Goal: Task Accomplishment & Management: Use online tool/utility

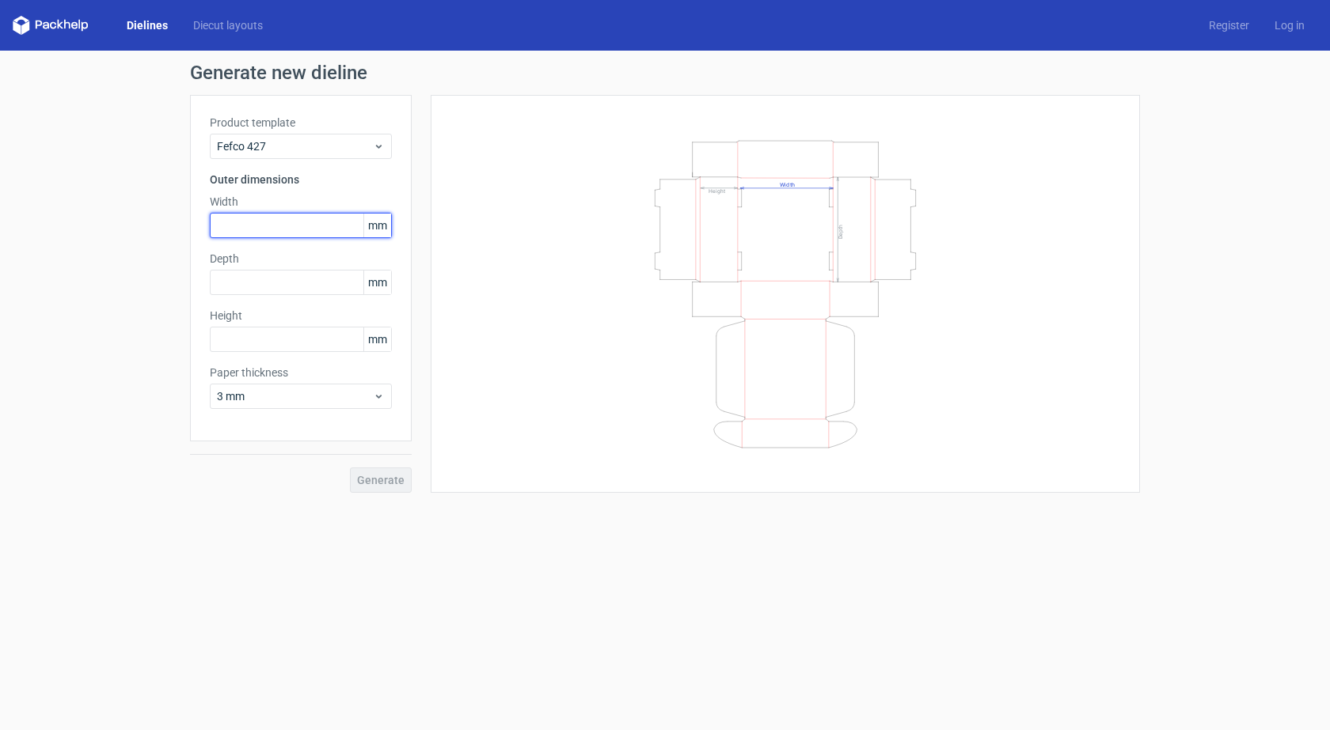
click at [224, 227] on input "text" at bounding box center [301, 225] width 182 height 25
click at [233, 223] on input "text" at bounding box center [301, 225] width 182 height 25
drag, startPoint x: 241, startPoint y: 223, endPoint x: 229, endPoint y: 227, distance: 13.3
click at [229, 227] on input "452" at bounding box center [301, 225] width 182 height 25
type input "450"
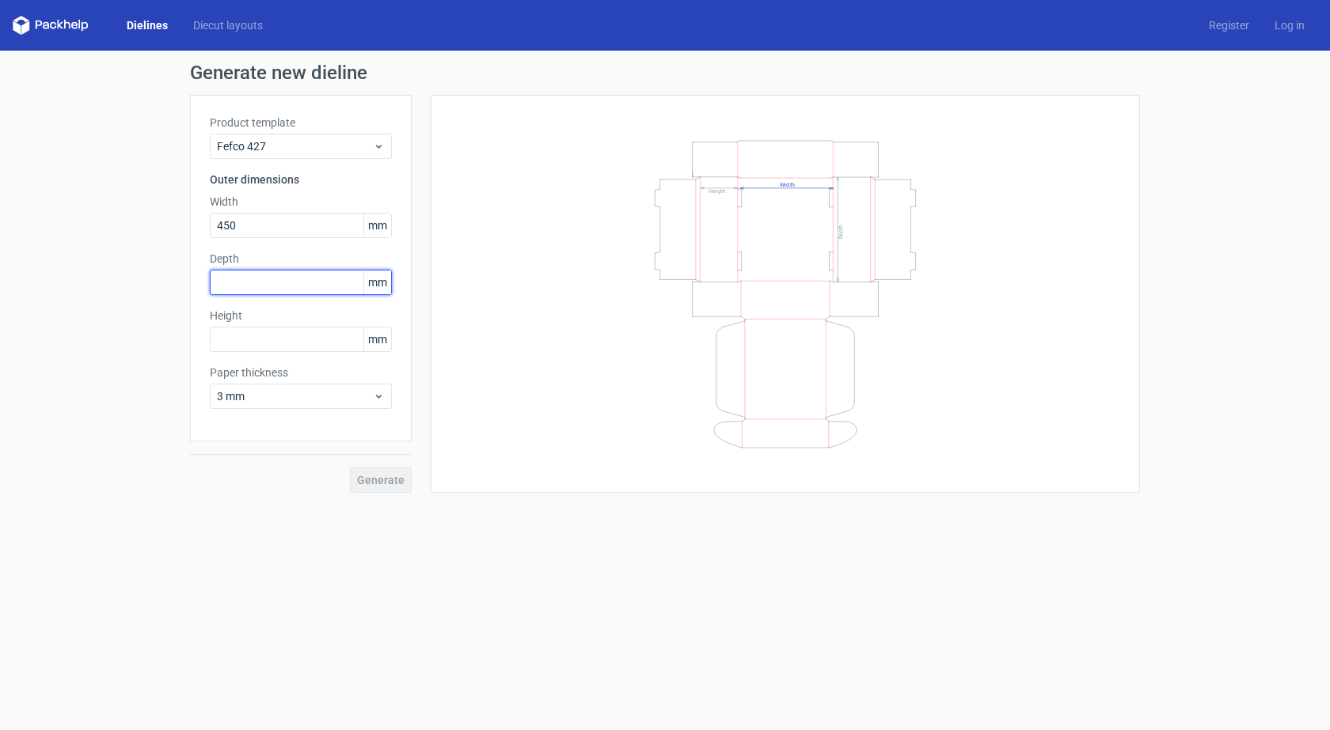
click at [230, 275] on input "text" at bounding box center [301, 282] width 182 height 25
type input "32"
click at [236, 336] on input "text" at bounding box center [301, 339] width 182 height 25
type input "22"
click at [375, 399] on div "Paper thickness 3 mm" at bounding box center [301, 387] width 182 height 44
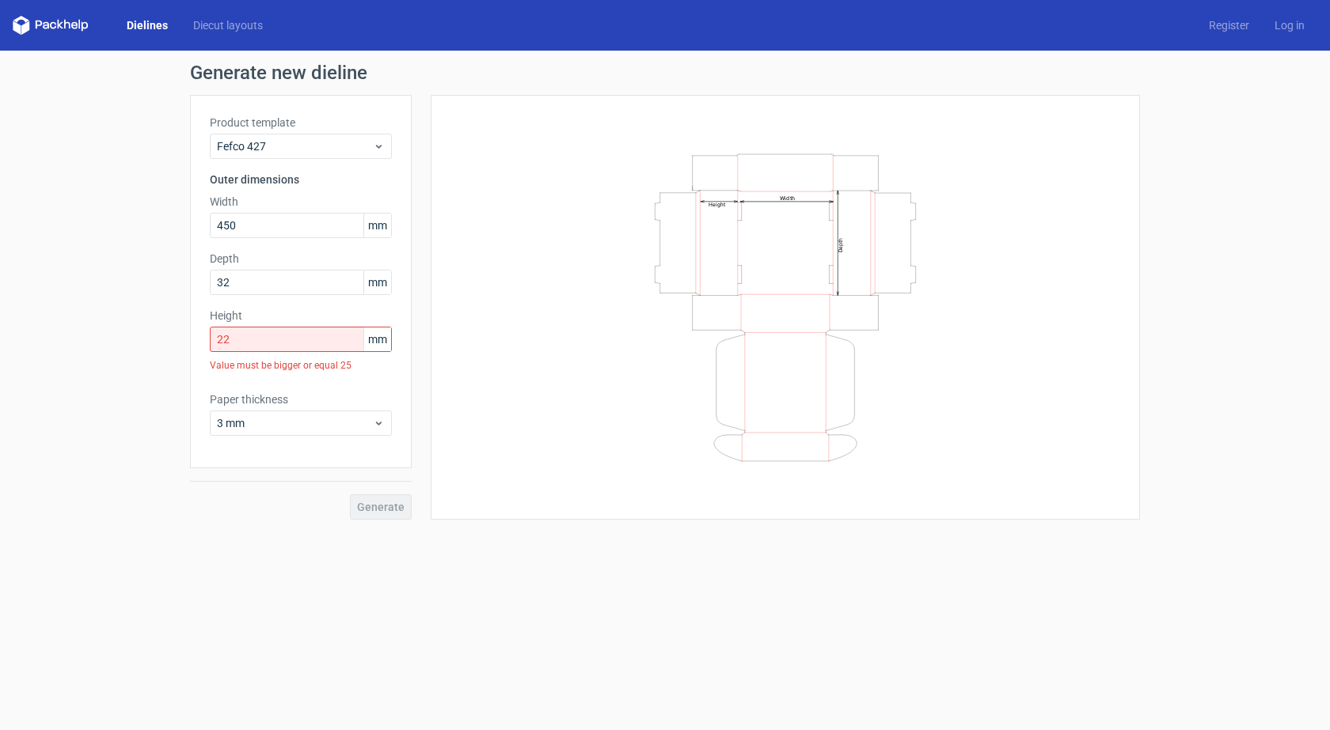
click at [394, 387] on div "Product template Fefco 427 Outer dimensions Width 450 mm Depth 32 mm Height 22 …" at bounding box center [301, 282] width 222 height 374
drag, startPoint x: 232, startPoint y: 276, endPoint x: 153, endPoint y: 267, distance: 79.6
click at [153, 267] on div "Generate new dieline Product template Fefco 427 Outer dimensions Width 450 mm D…" at bounding box center [665, 292] width 1330 height 482
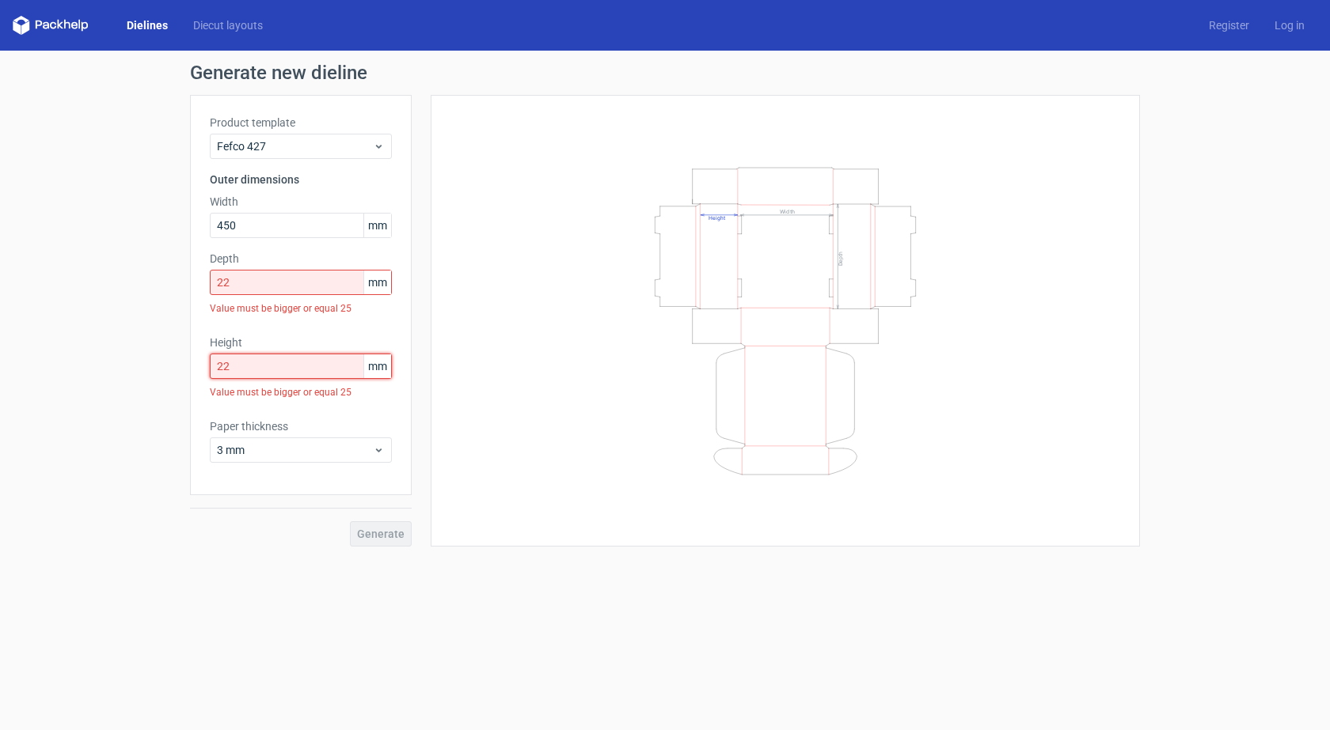
drag, startPoint x: 249, startPoint y: 336, endPoint x: 192, endPoint y: 336, distance: 57.0
click at [192, 336] on div "Product template Fefco 427 Outer dimensions Width 450 mm Depth 22 mm Value must…" at bounding box center [301, 295] width 222 height 400
drag, startPoint x: 251, startPoint y: 282, endPoint x: 195, endPoint y: 279, distance: 56.2
click at [195, 279] on div "Product template Fefco 427 Outer dimensions Width 450 mm Depth 22 mm Value must…" at bounding box center [301, 295] width 222 height 400
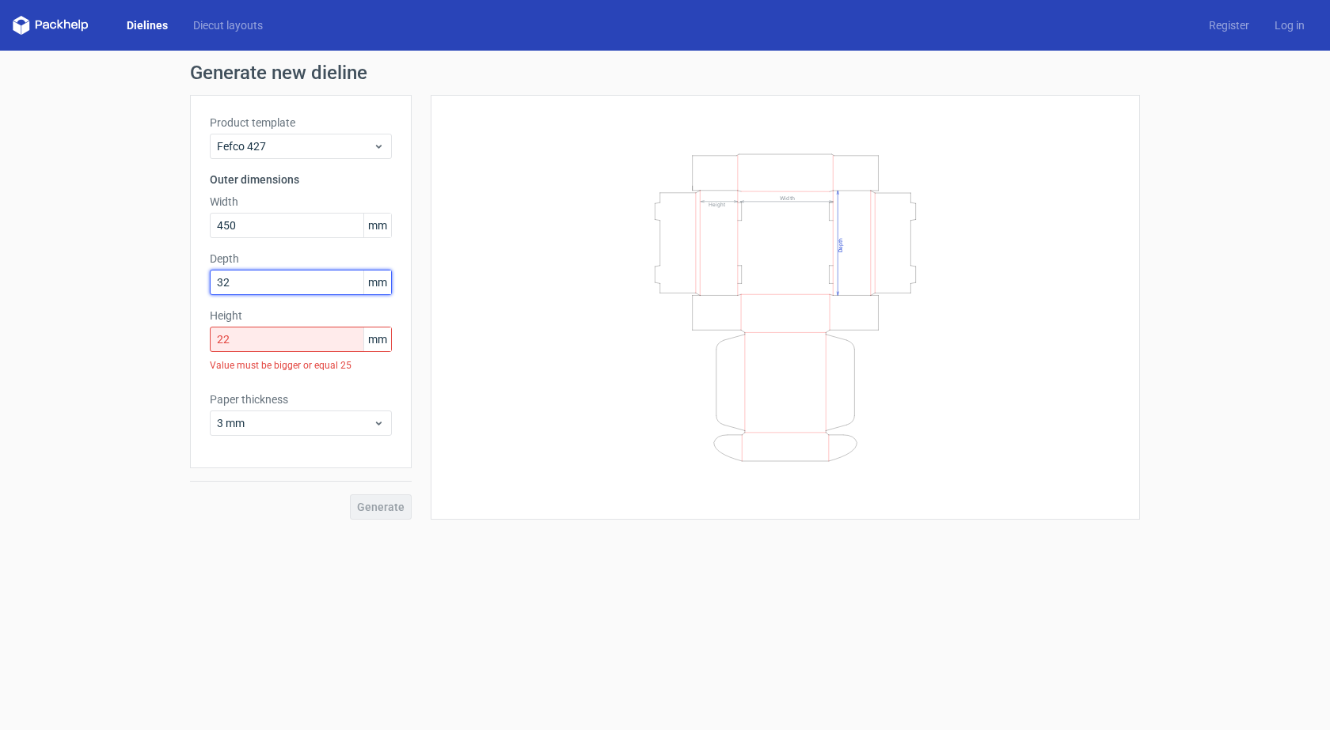
type input "32"
click at [351, 387] on div "Product template Fefco 427 Outer dimensions Width 450 mm Depth 32 mm Height 22 …" at bounding box center [301, 282] width 222 height 374
drag, startPoint x: 230, startPoint y: 332, endPoint x: 179, endPoint y: 335, distance: 51.5
click at [179, 335] on div "Generate new dieline Product template Fefco 427 Outer dimensions Width 450 mm D…" at bounding box center [665, 292] width 1330 height 482
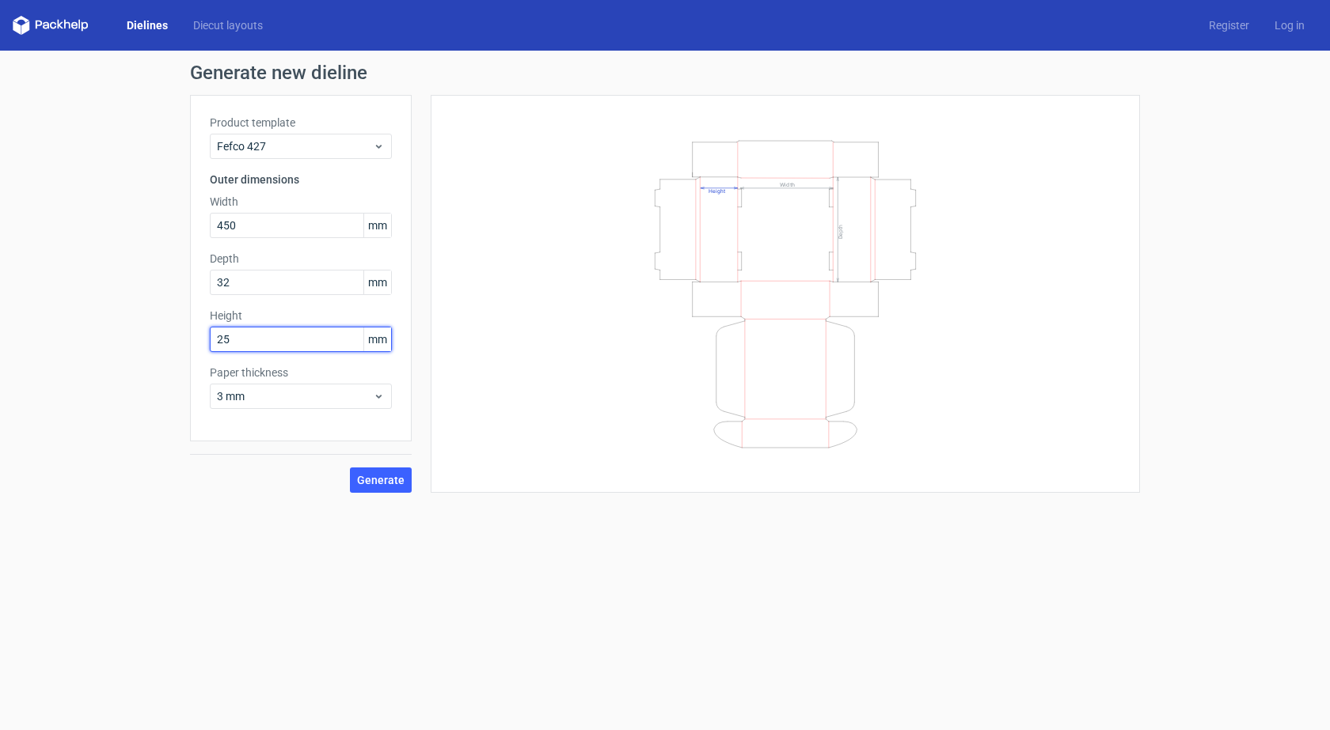
type input "25"
click at [327, 363] on div "Product template Fefco 427 Outer dimensions Width 450 mm Depth 32 mm Height 25 …" at bounding box center [301, 268] width 222 height 347
click at [378, 479] on span "Generate" at bounding box center [380, 480] width 47 height 11
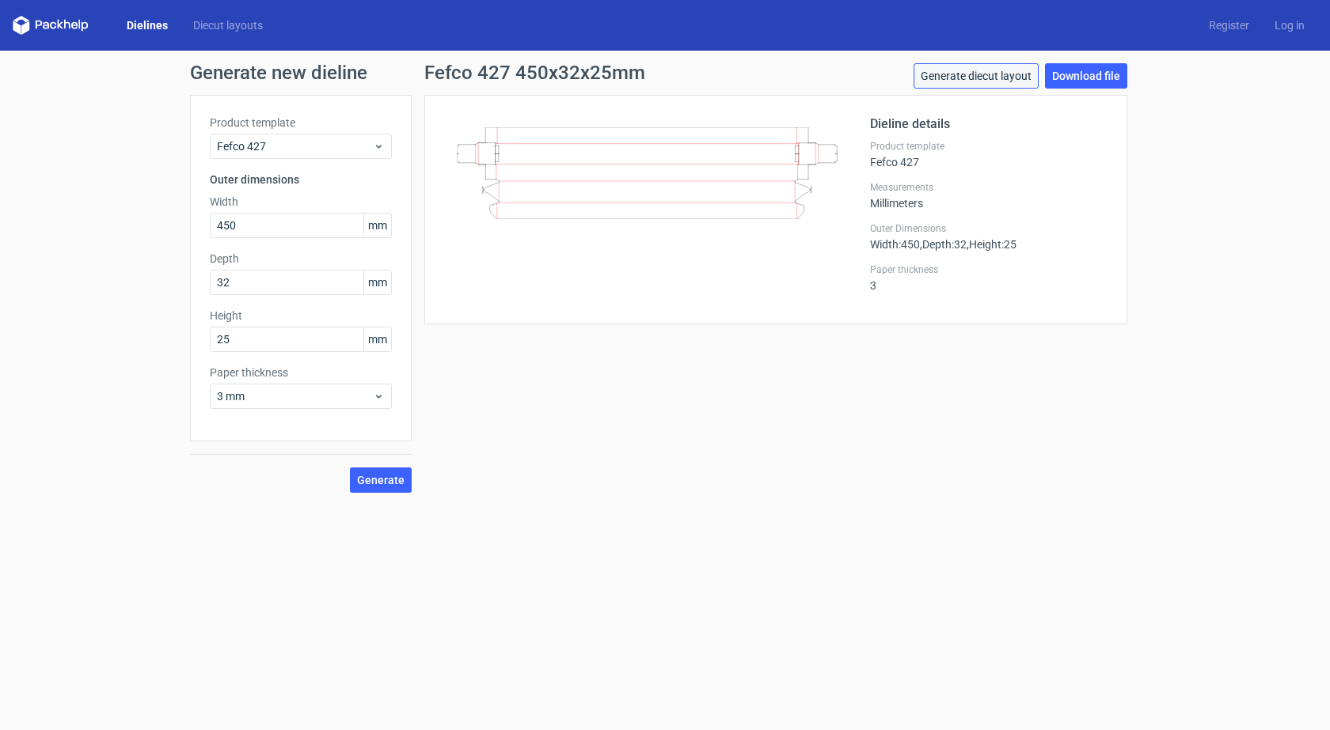
click at [992, 70] on link "Generate diecut layout" at bounding box center [975, 75] width 125 height 25
click at [1079, 70] on link "Download file" at bounding box center [1086, 75] width 82 height 25
click at [377, 146] on use at bounding box center [379, 147] width 6 height 4
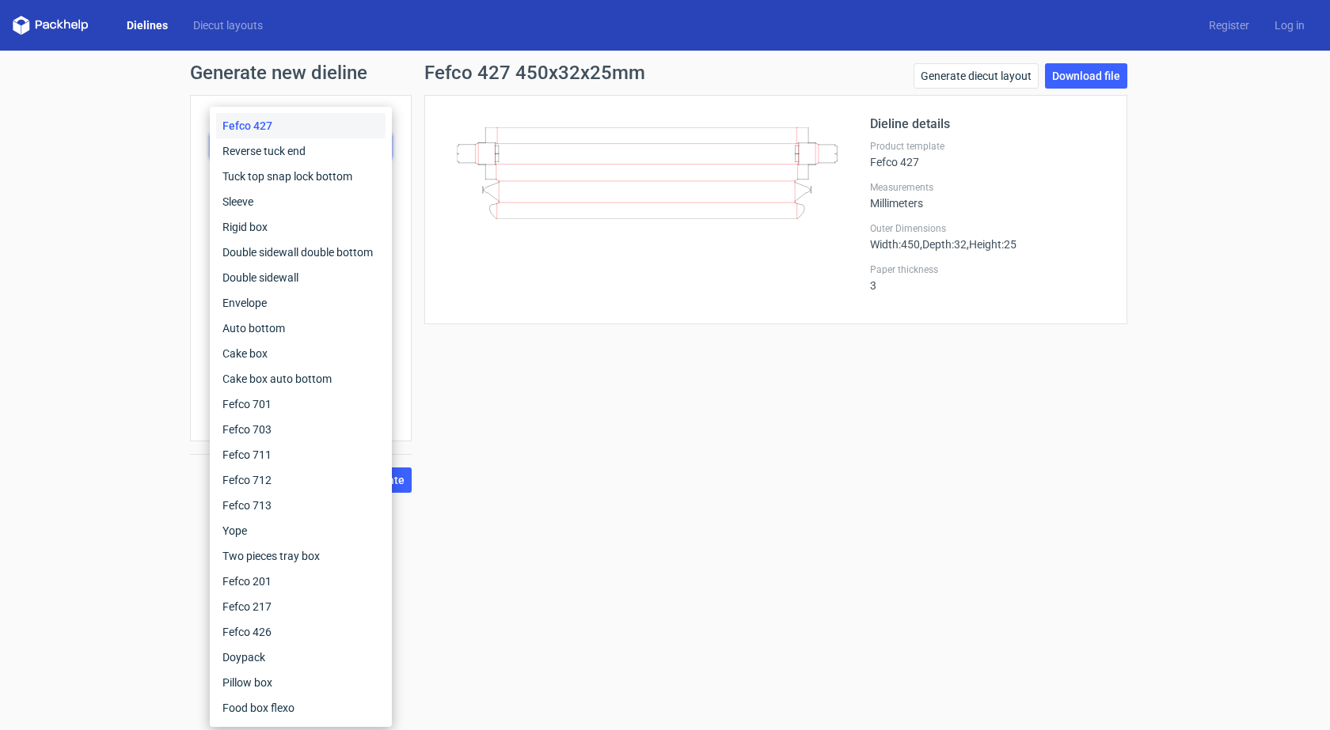
click at [375, 127] on div "Fefco 427" at bounding box center [300, 125] width 169 height 25
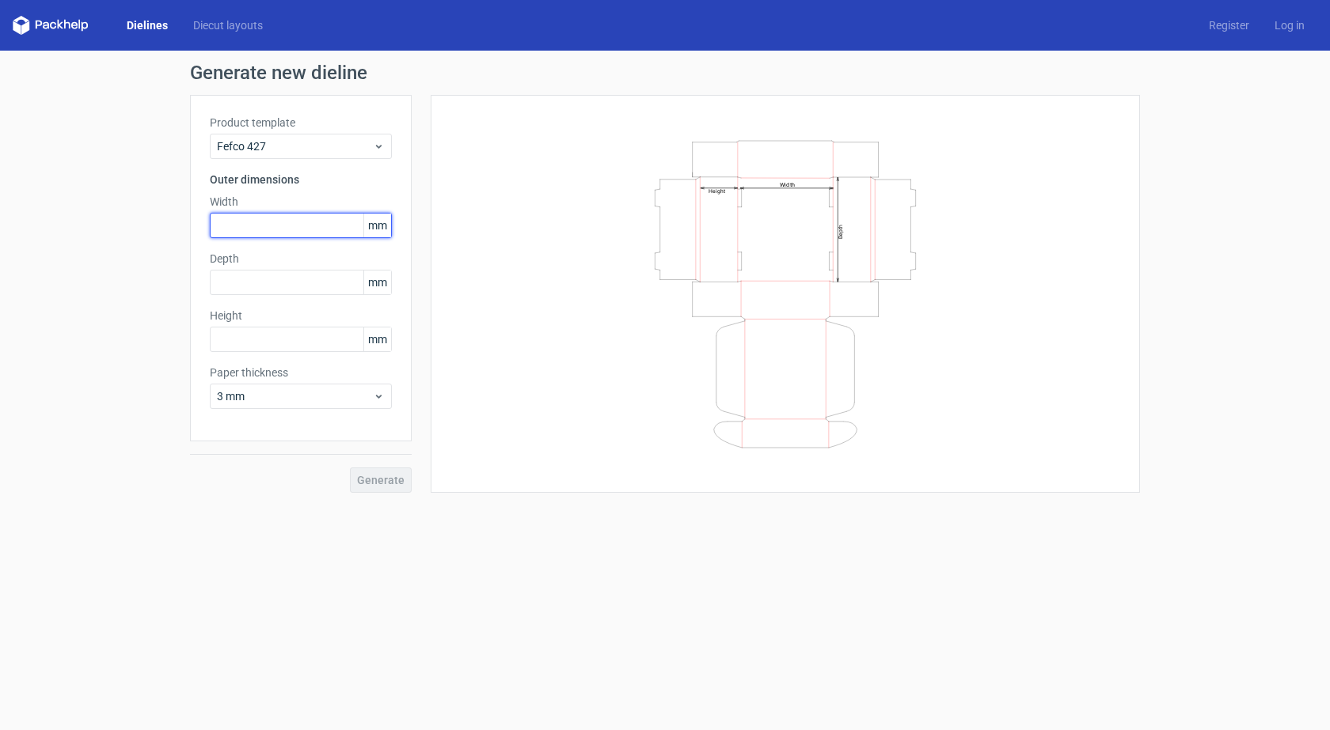
click at [239, 230] on input "text" at bounding box center [301, 225] width 182 height 25
type input "450"
click at [239, 341] on input "text" at bounding box center [301, 339] width 182 height 25
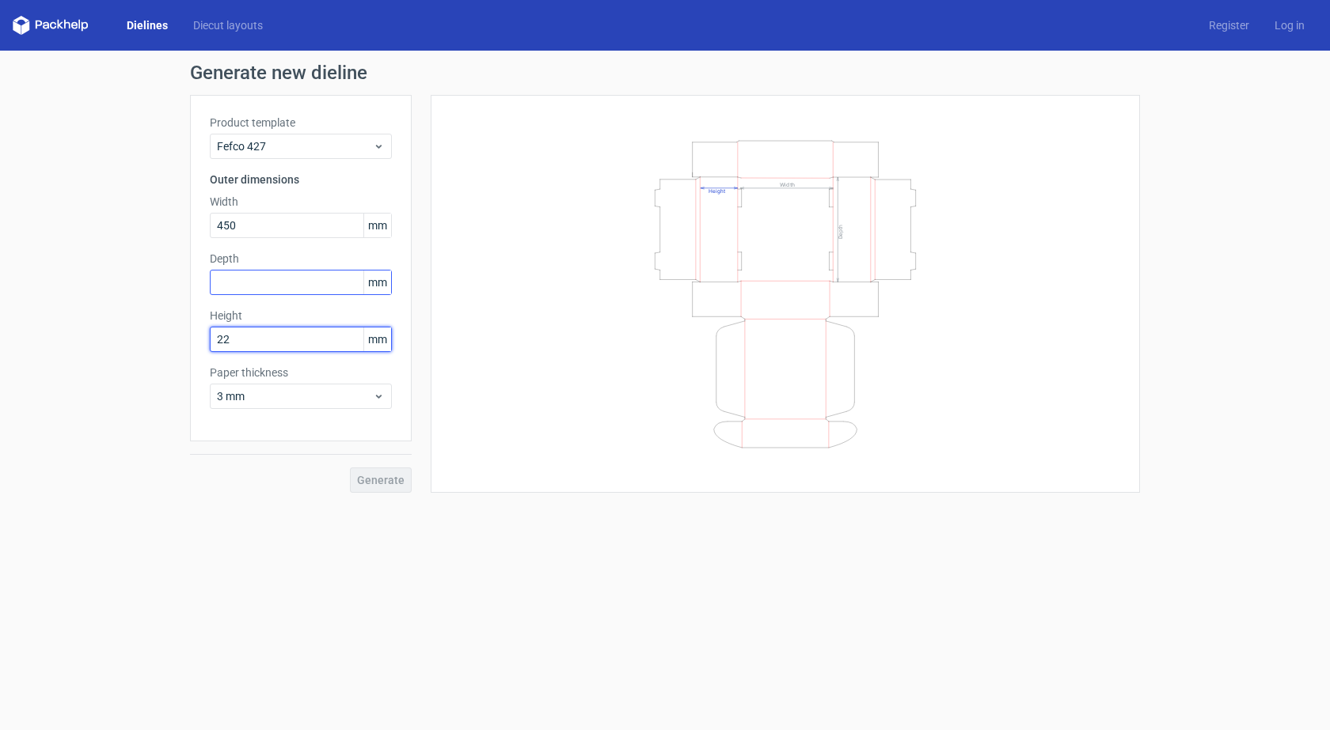
type input "22"
click at [237, 278] on input "text" at bounding box center [301, 282] width 182 height 25
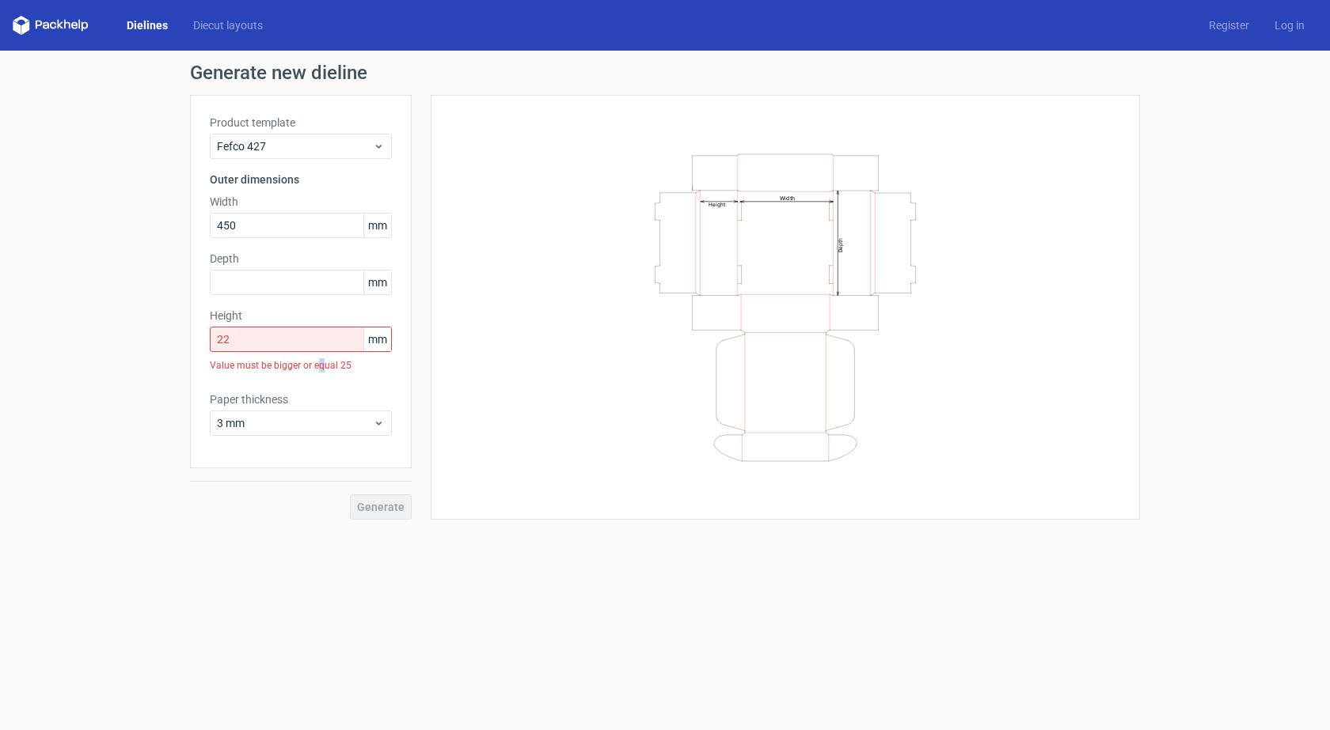
click at [318, 369] on div "Value must be bigger or equal 25" at bounding box center [301, 365] width 182 height 27
